Goal: Information Seeking & Learning: Learn about a topic

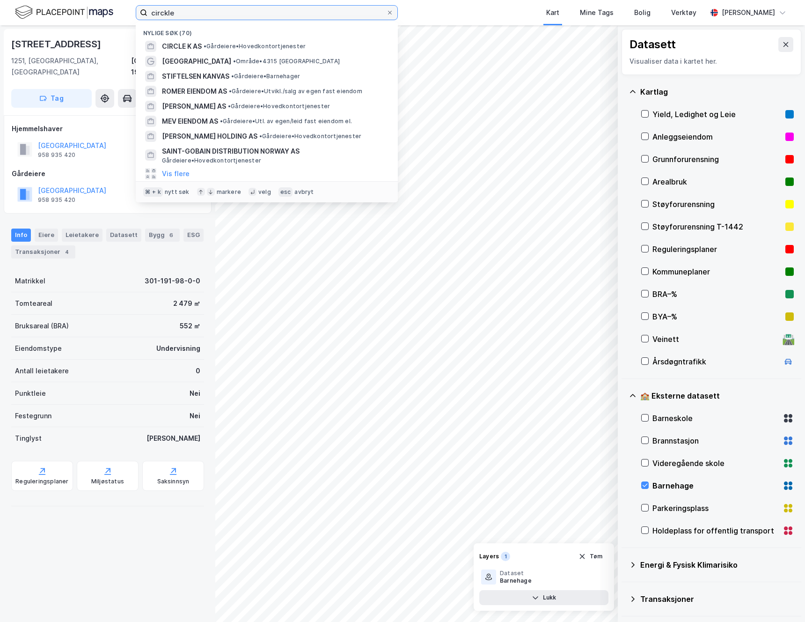
click at [174, 10] on input "circkle" at bounding box center [266, 13] width 239 height 14
click at [169, 11] on input "circkle" at bounding box center [266, 13] width 239 height 14
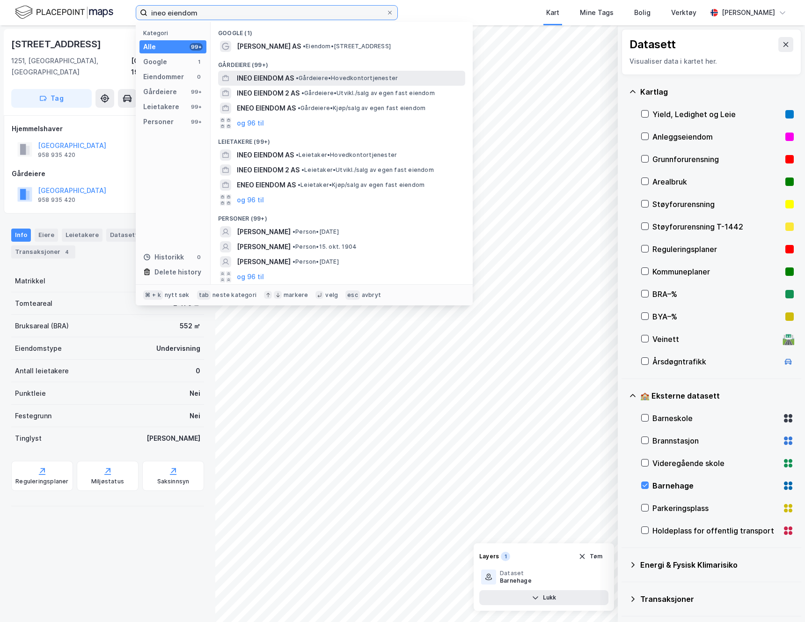
type input "ineo eiendom"
click at [265, 77] on span "INEO EIENDOM AS" at bounding box center [265, 78] width 57 height 11
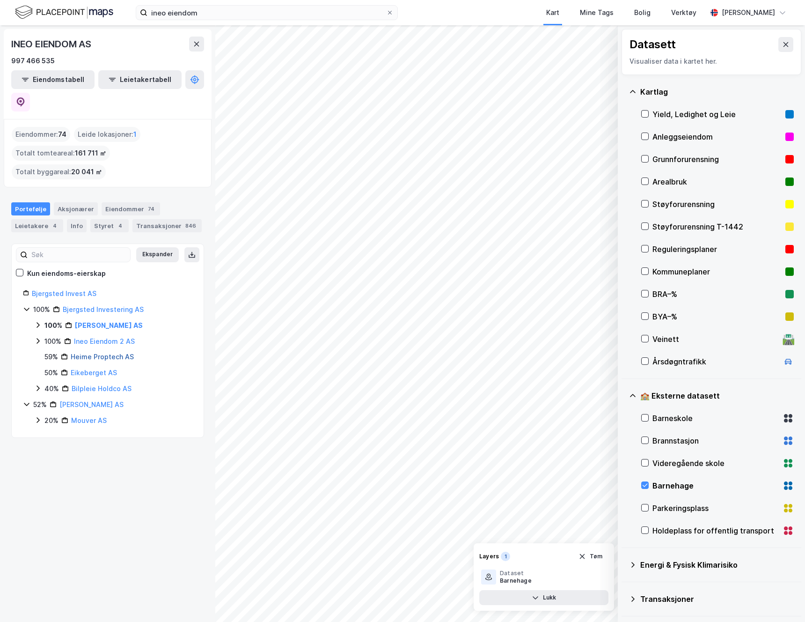
click at [100, 353] on link "Heime Proptech AS" at bounding box center [102, 357] width 63 height 8
